Goal: Task Accomplishment & Management: Manage account settings

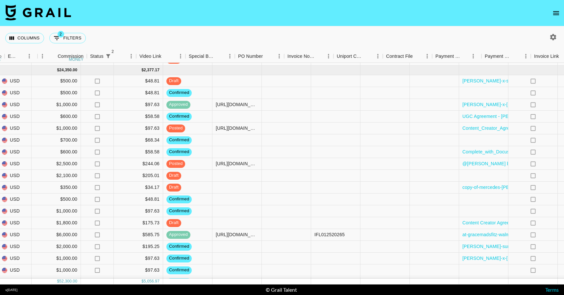
scroll to position [97, 610]
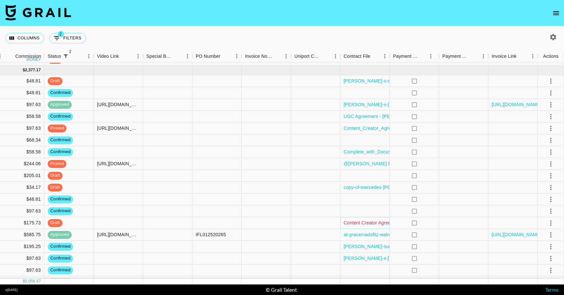
click at [375, 223] on link "Content Creator Agreement with [PERSON_NAME] - L'Oréal Paris (EverPure Bond Re…" at bounding box center [461, 223] width 234 height 7
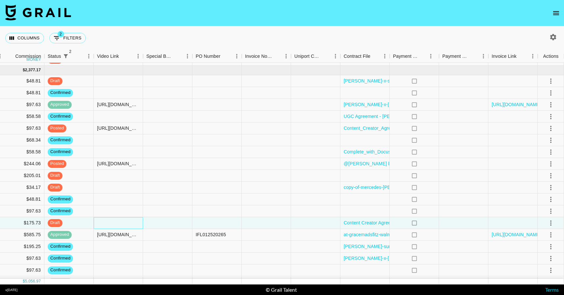
click at [117, 224] on div at bounding box center [118, 223] width 49 height 12
click at [555, 16] on icon "open drawer" at bounding box center [556, 13] width 8 height 8
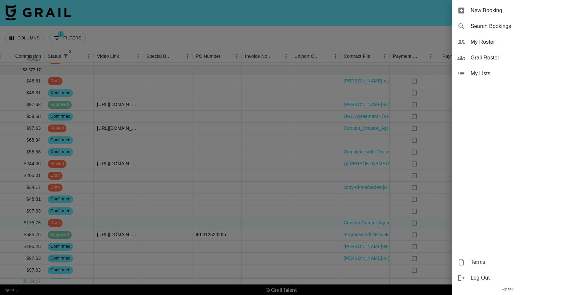
click at [496, 48] on div "My Roster" at bounding box center [508, 42] width 112 height 16
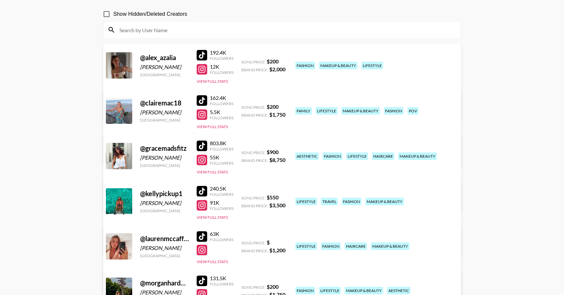
scroll to position [101, 0]
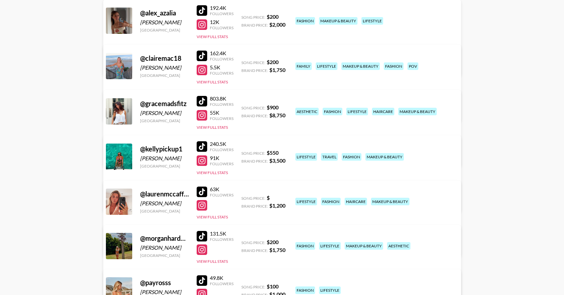
click at [201, 57] on div at bounding box center [202, 56] width 11 height 11
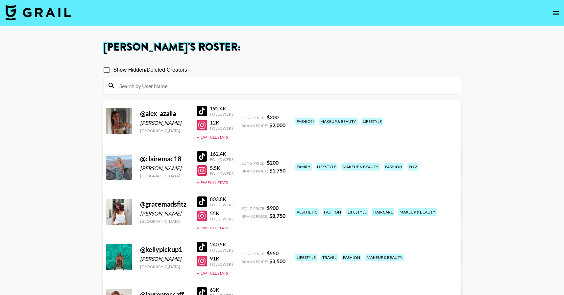
click at [45, 13] on img at bounding box center [38, 13] width 66 height 16
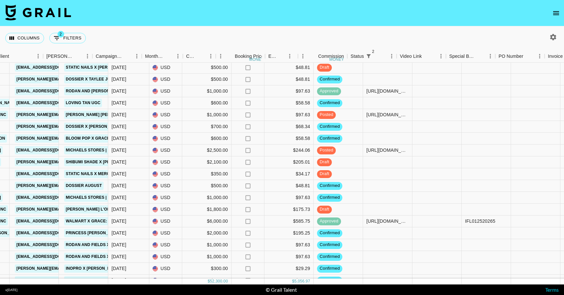
scroll to position [110, 350]
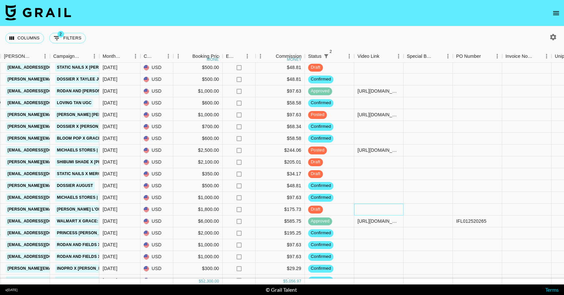
click at [363, 209] on div at bounding box center [378, 210] width 49 height 12
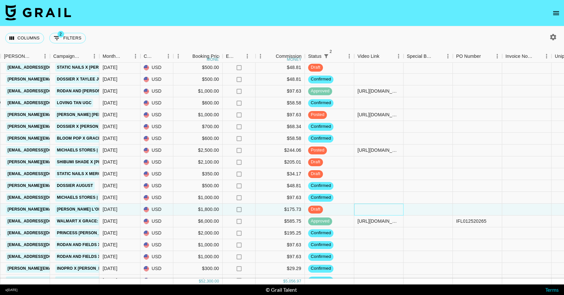
click at [363, 209] on div at bounding box center [378, 210] width 49 height 12
type input "[URL][DOMAIN_NAME]"
click at [433, 210] on div at bounding box center [428, 210] width 49 height 12
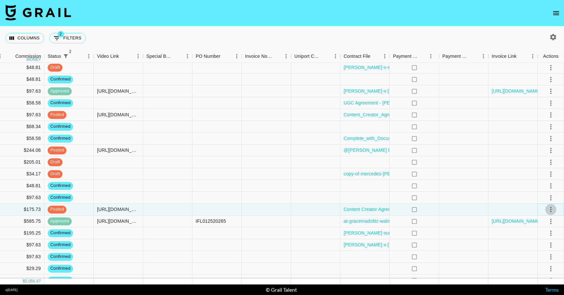
click at [552, 208] on icon "select merge strategy" at bounding box center [551, 210] width 8 height 8
click at [545, 270] on div "Approve" at bounding box center [537, 272] width 20 height 8
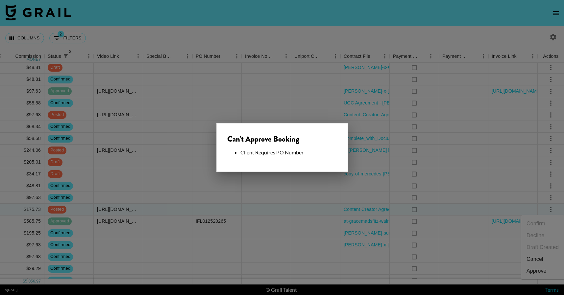
click at [435, 175] on div at bounding box center [282, 147] width 564 height 295
